Goal: Browse casually: Explore the website without a specific task or goal

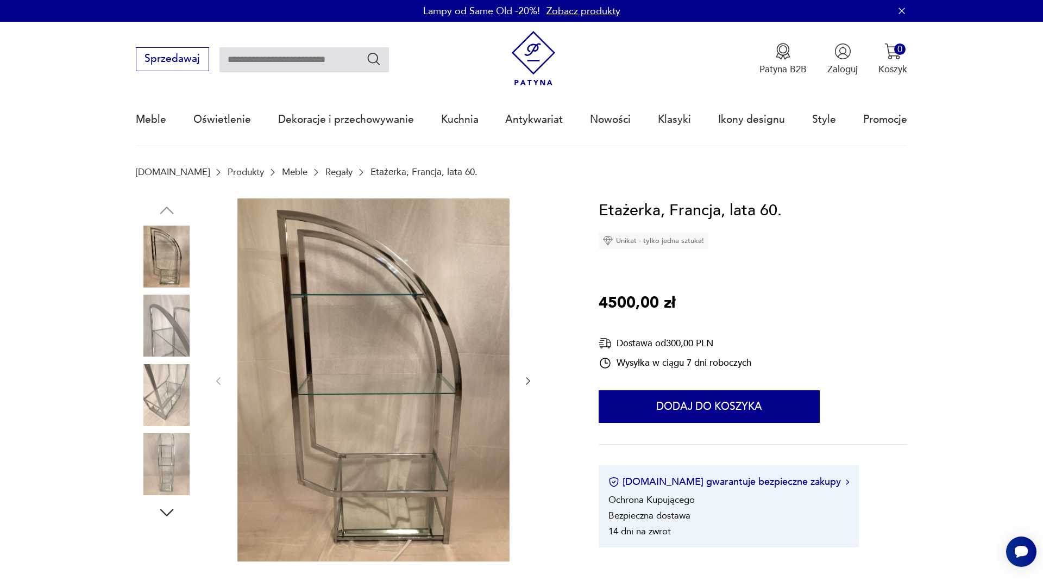
click at [287, 439] on img at bounding box center [373, 379] width 272 height 363
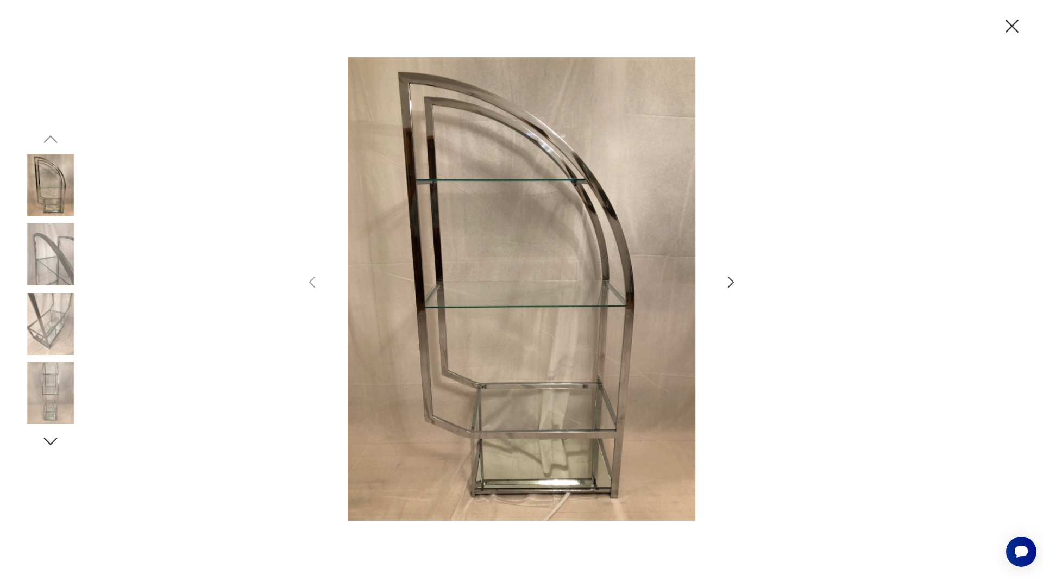
click at [729, 281] on icon "button" at bounding box center [731, 282] width 16 height 16
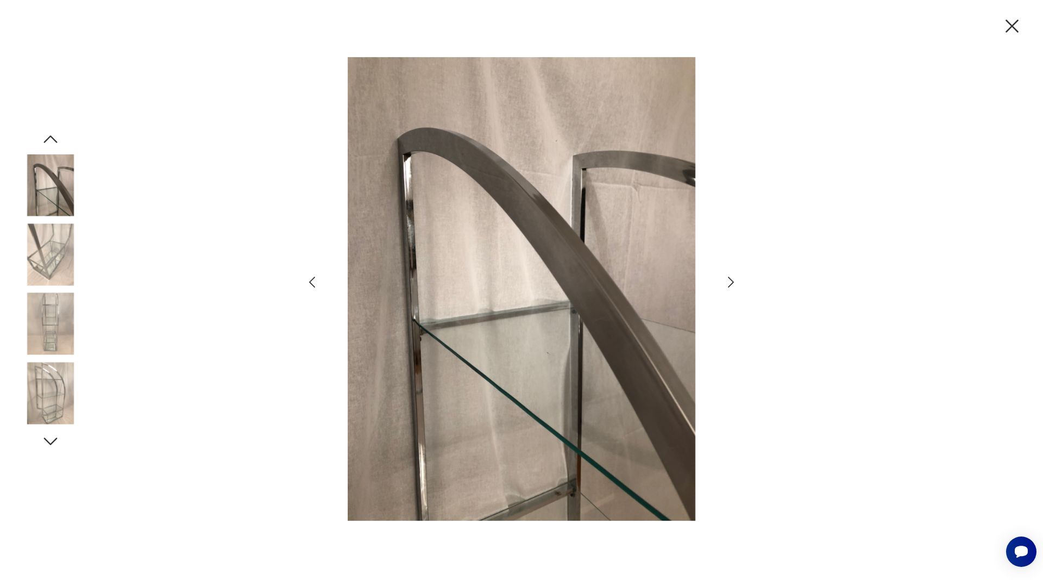
click at [729, 281] on icon "button" at bounding box center [731, 282] width 16 height 16
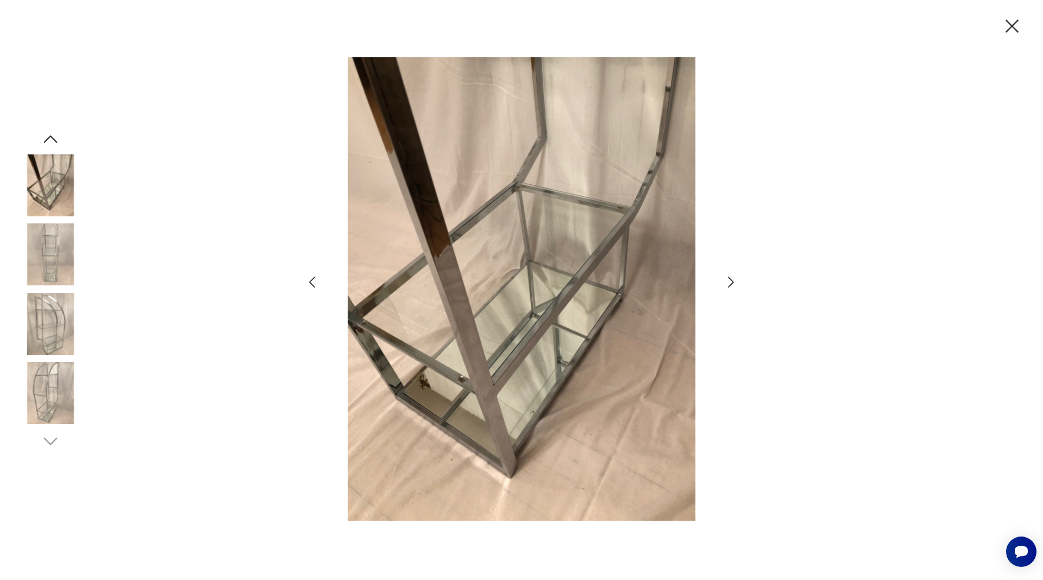
click at [729, 281] on icon "button" at bounding box center [731, 282] width 16 height 16
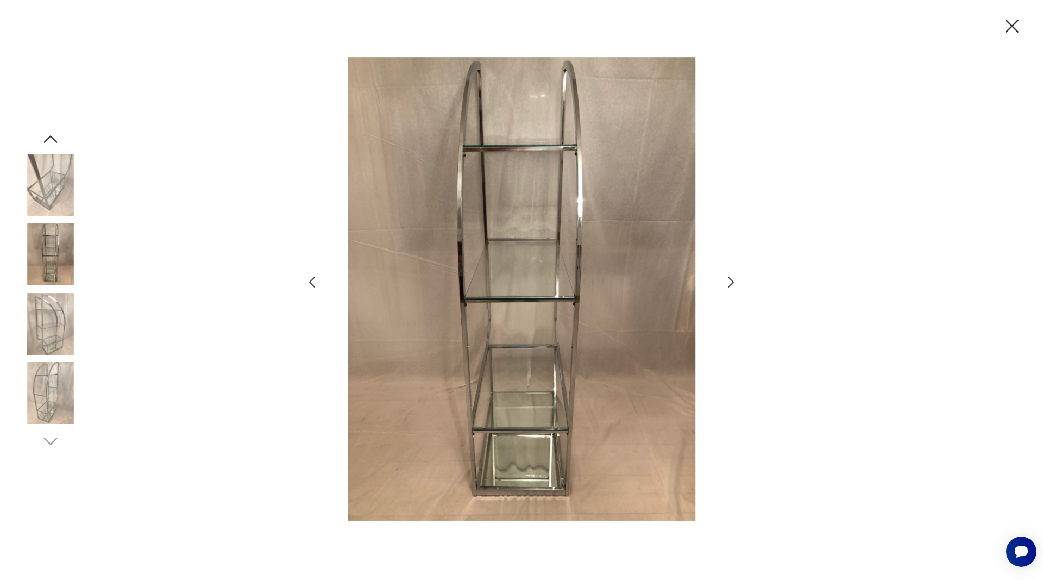
click at [735, 282] on icon "button" at bounding box center [731, 282] width 16 height 16
